Goal: Download file/media

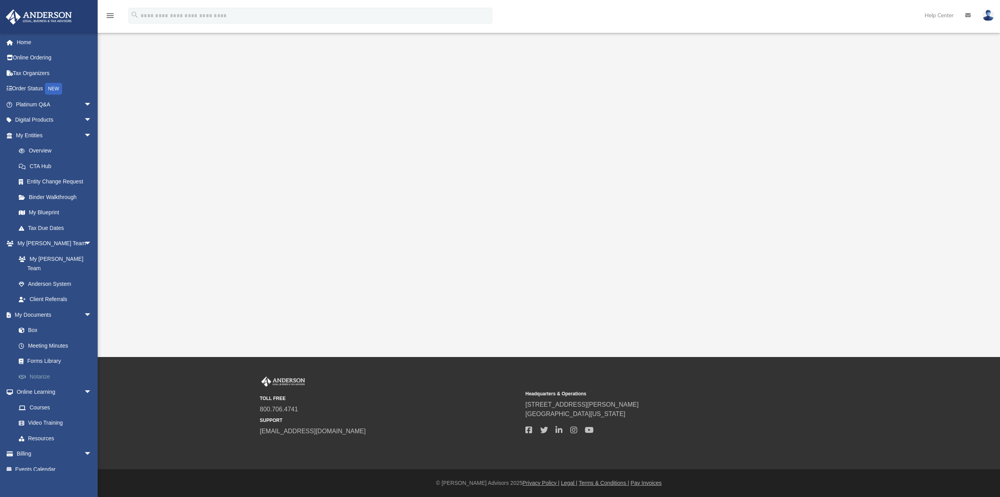
click at [34, 368] on link "Notarize" at bounding box center [57, 376] width 93 height 16
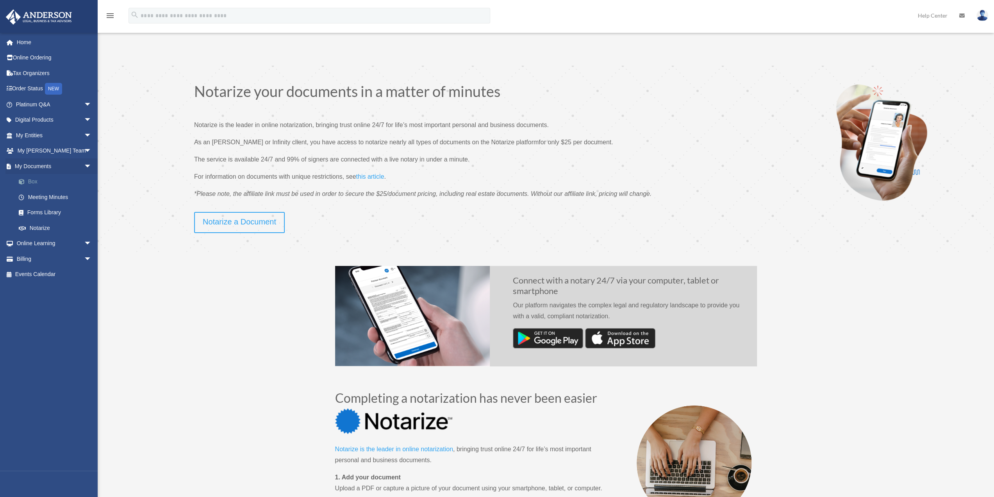
click at [30, 180] on link "Box" at bounding box center [57, 182] width 93 height 16
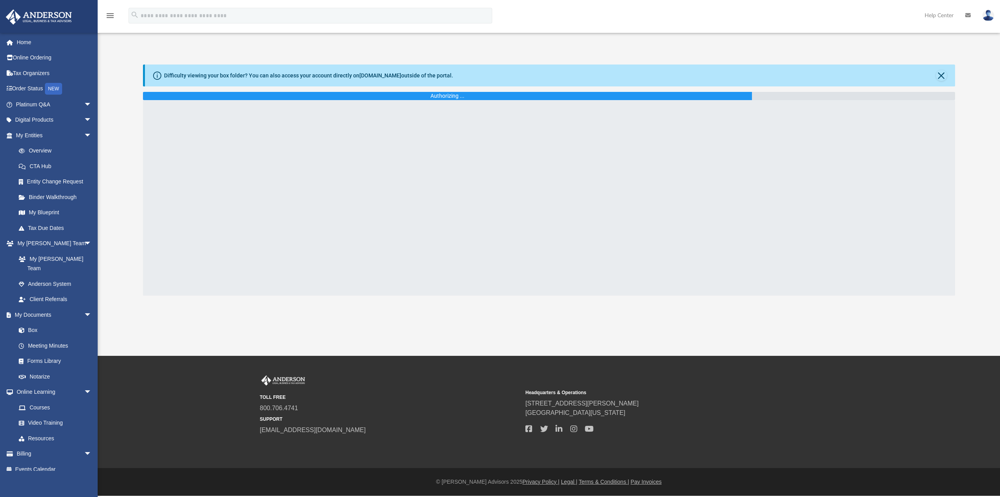
click at [116, 175] on div "Difficulty viewing your box folder? You can also access your account directly o…" at bounding box center [549, 179] width 902 height 231
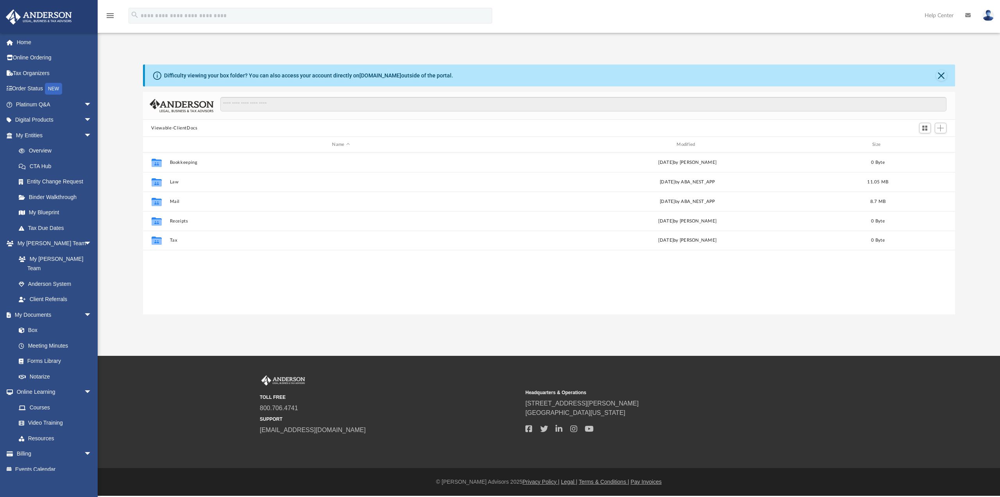
scroll to position [172, 806]
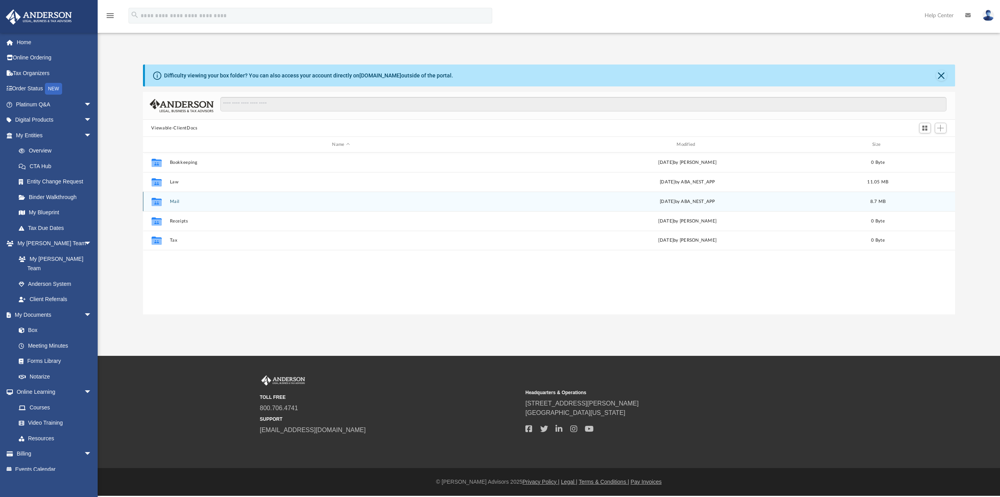
click at [173, 200] on button "Mail" at bounding box center [341, 201] width 343 height 5
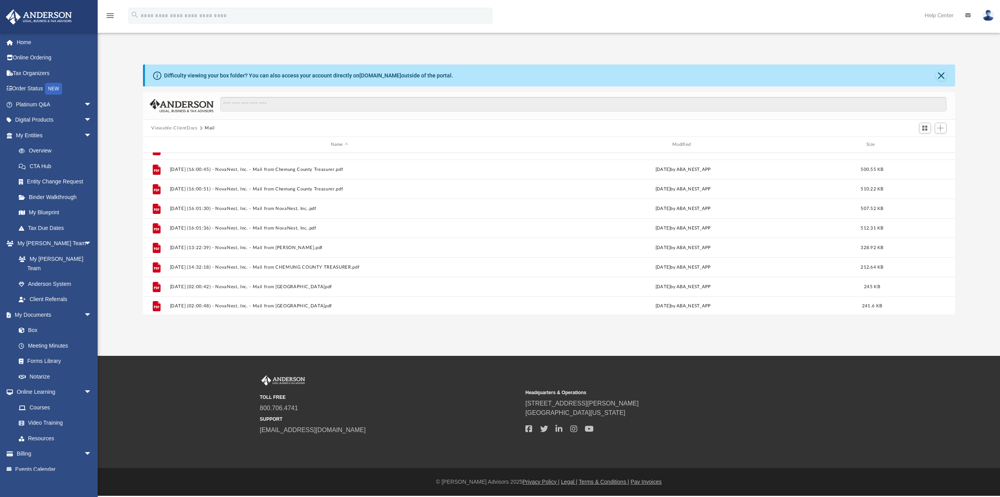
scroll to position [170, 0]
click at [942, 74] on button "Close" at bounding box center [941, 75] width 11 height 11
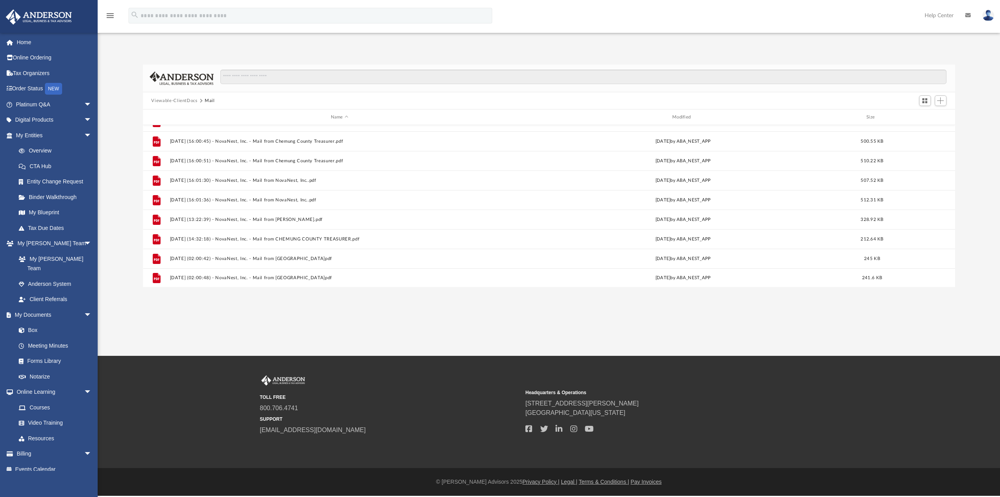
click at [193, 100] on button "Viewable-ClientDocs" at bounding box center [174, 100] width 46 height 7
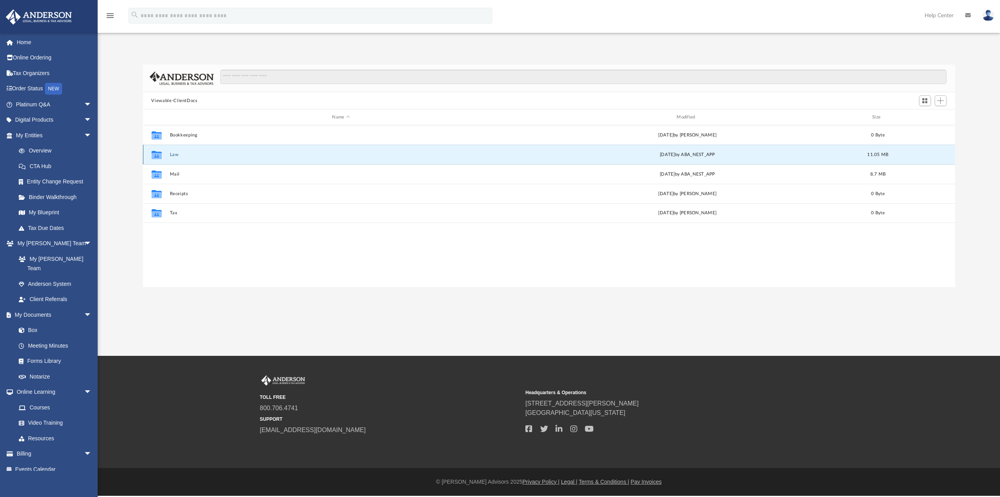
click at [170, 154] on button "Law" at bounding box center [341, 154] width 343 height 5
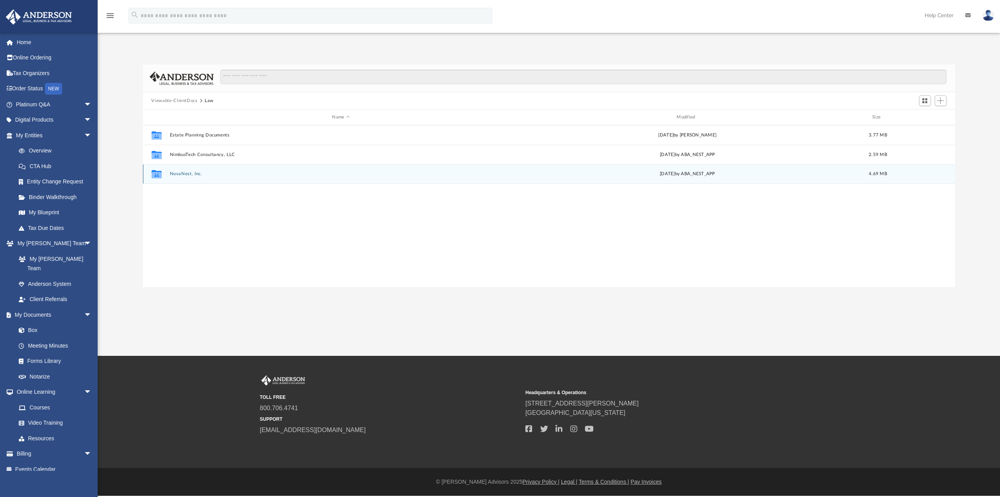
click at [178, 173] on button "NovaNest, Inc." at bounding box center [341, 173] width 343 height 5
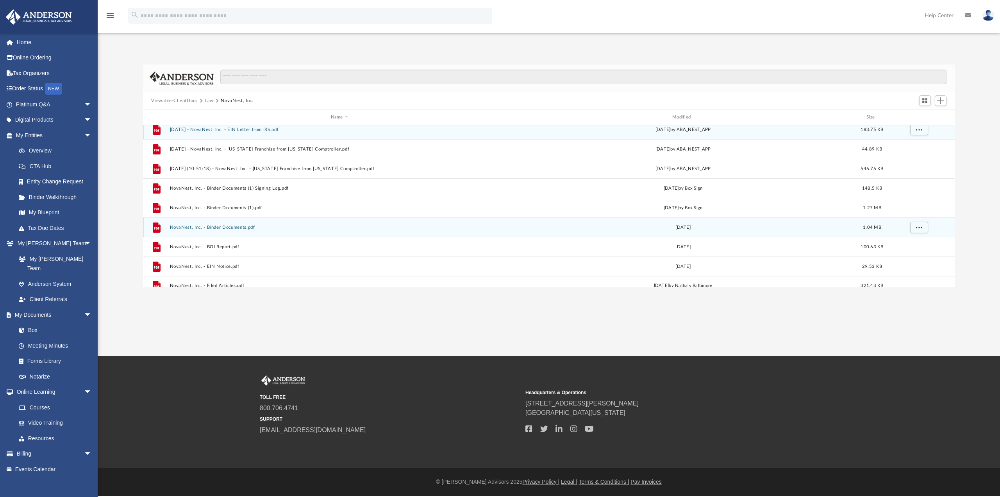
scroll to position [13, 0]
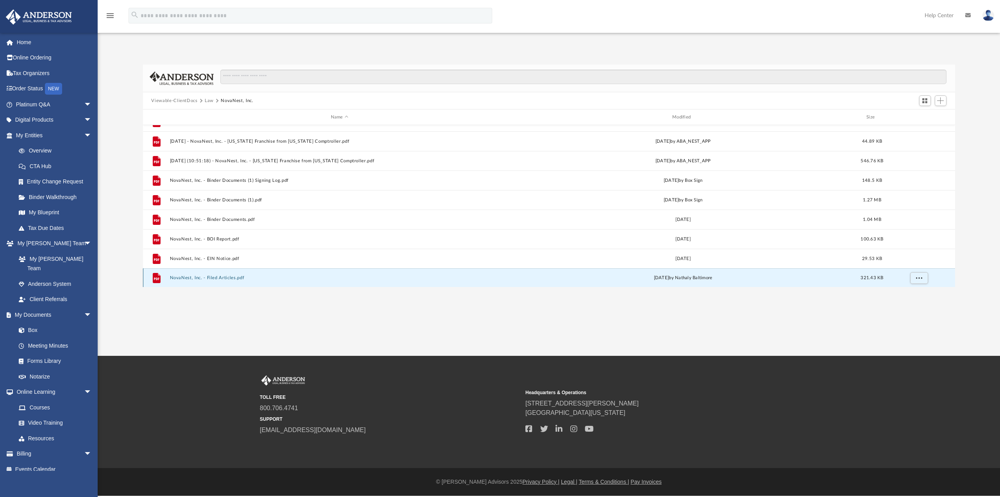
click at [222, 276] on button "NovaNest, Inc. - Filed Articles.pdf" at bounding box center [340, 277] width 340 height 5
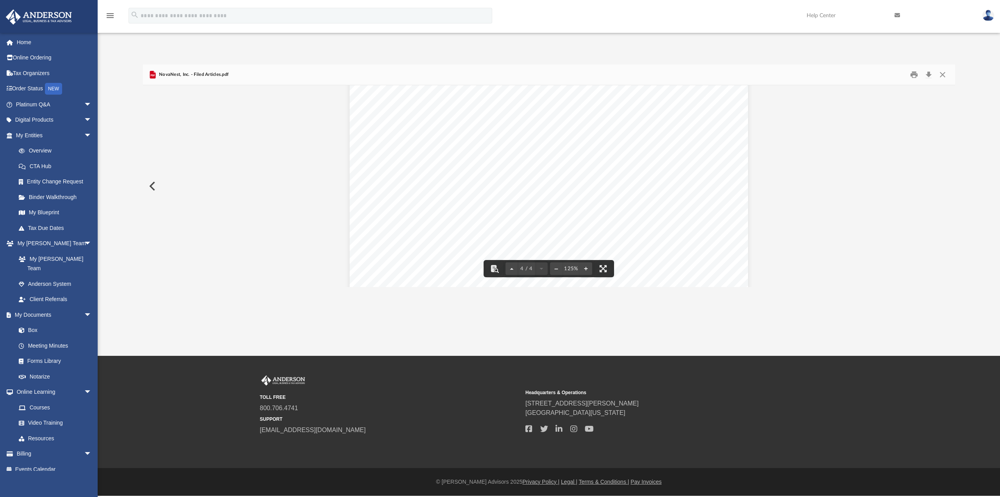
scroll to position [1635, 0]
click at [932, 75] on button "Download" at bounding box center [929, 75] width 14 height 12
